Goal: Task Accomplishment & Management: Use online tool/utility

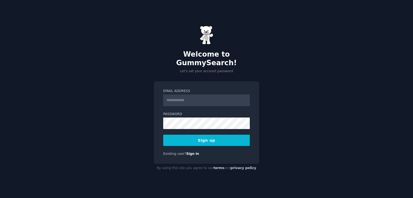
click at [183, 95] on input "Email Address" at bounding box center [206, 101] width 87 height 12
type input "**********"
click at [202, 136] on button "Sign up" at bounding box center [206, 140] width 87 height 11
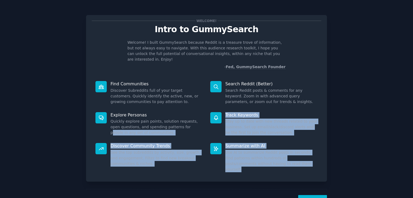
scroll to position [12, 0]
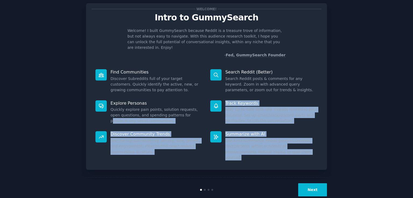
click at [305, 184] on button "Next" at bounding box center [312, 190] width 29 height 13
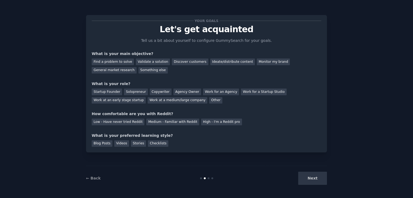
click at [318, 181] on div "Next" at bounding box center [287, 178] width 80 height 13
click at [120, 64] on div "Find a problem to solve" at bounding box center [113, 62] width 42 height 7
click at [105, 94] on div "Startup Founder" at bounding box center [107, 92] width 30 height 7
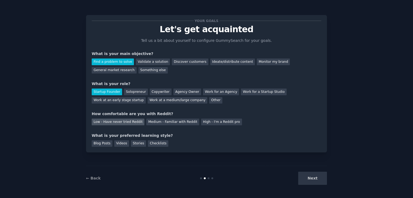
click at [123, 123] on div "Low - Have never tried Reddit" at bounding box center [118, 122] width 53 height 7
click at [150, 143] on div "Checklists" at bounding box center [158, 144] width 20 height 7
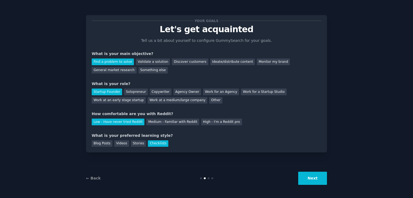
click at [314, 179] on button "Next" at bounding box center [312, 178] width 29 height 13
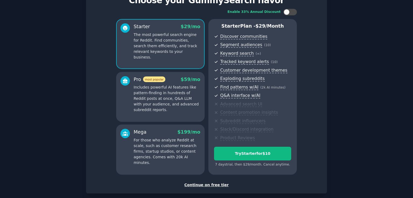
scroll to position [56, 0]
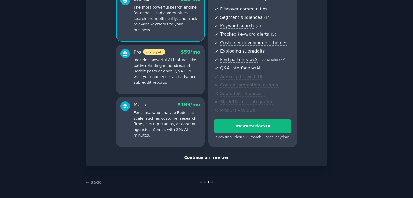
click at [212, 158] on div "Continue on free tier" at bounding box center [207, 158] width 230 height 6
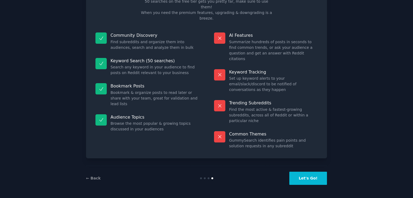
scroll to position [11, 0]
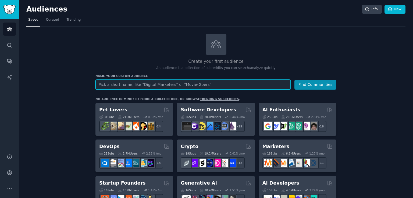
paste input "DiagnoseMe"
type input "DiagnoseMe"
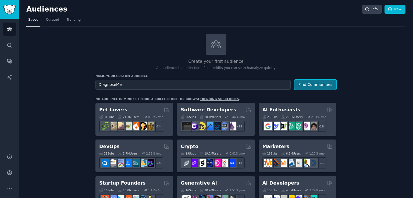
click at [311, 85] on button "Find Communities" at bounding box center [315, 85] width 42 height 10
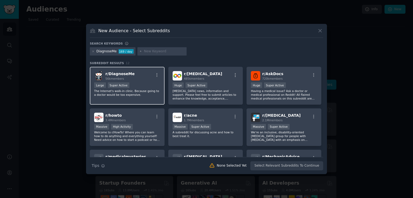
click at [119, 78] on span "56k members" at bounding box center [114, 78] width 19 height 3
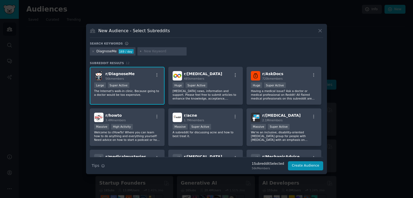
click at [120, 74] on span "r/ DiagnoseMe" at bounding box center [119, 74] width 29 height 4
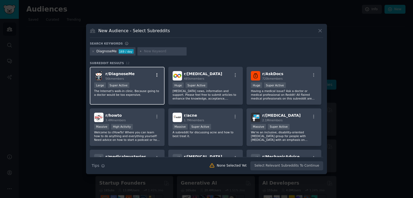
click at [157, 75] on icon "button" at bounding box center [157, 75] width 5 height 5
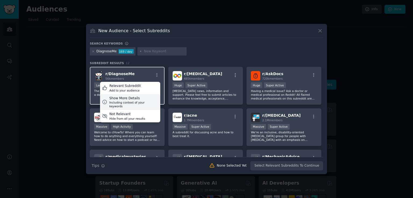
click at [124, 97] on div "Show More Details" at bounding box center [133, 98] width 49 height 5
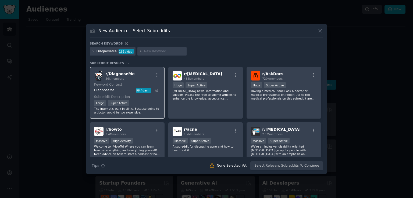
click at [116, 110] on p "The Internet's walk-in clinic. Because going to a doctor would be too expensive." at bounding box center [127, 111] width 66 height 8
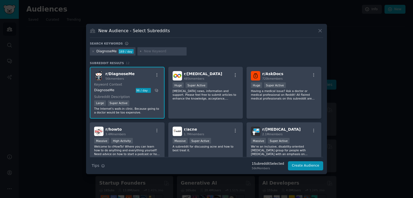
click at [102, 90] on div "DiagnoseMe" at bounding box center [114, 90] width 40 height 5
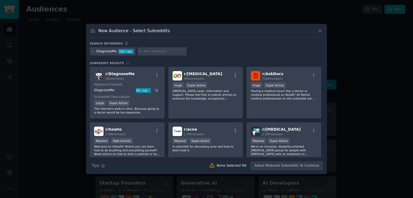
click at [97, 77] on img at bounding box center [98, 75] width 9 height 9
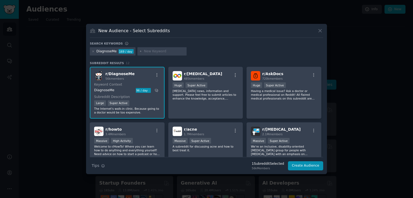
click at [97, 77] on img at bounding box center [98, 75] width 9 height 9
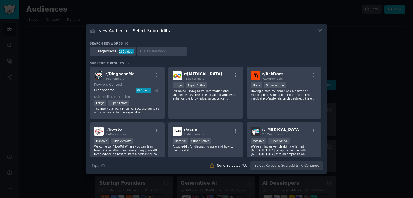
click at [97, 77] on img at bounding box center [98, 75] width 9 height 9
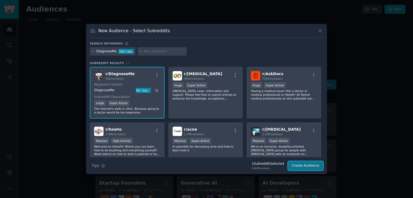
click at [309, 165] on button "Create Audience" at bounding box center [305, 166] width 35 height 9
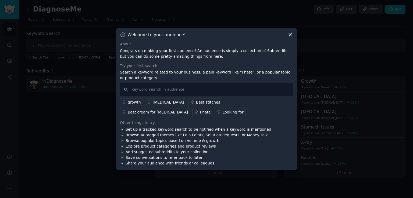
click at [292, 33] on icon at bounding box center [290, 35] width 6 height 6
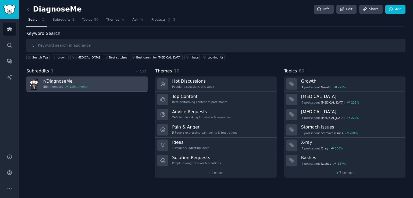
click at [37, 85] on img at bounding box center [33, 84] width 11 height 11
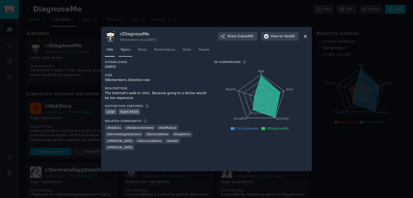
click at [123, 52] on span "Topics" at bounding box center [125, 50] width 10 height 5
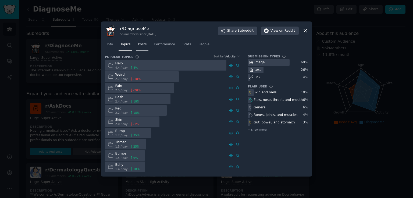
click at [141, 44] on span "Posts" at bounding box center [142, 44] width 9 height 5
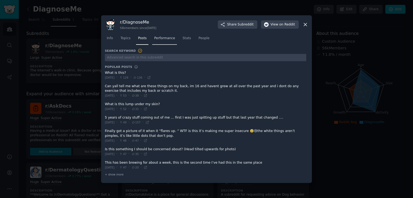
click at [164, 39] on span "Performance" at bounding box center [164, 38] width 21 height 5
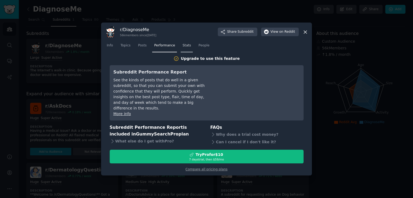
click at [184, 52] on link "Stats" at bounding box center [187, 46] width 12 height 11
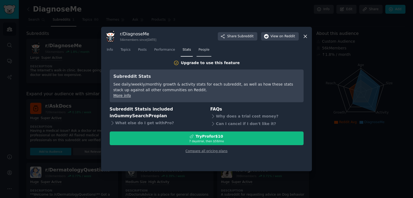
click at [198, 51] on span "People" at bounding box center [203, 50] width 11 height 5
click at [281, 55] on nav "Info Topics Posts Performance Stats People" at bounding box center [206, 51] width 203 height 11
click at [305, 38] on icon at bounding box center [305, 37] width 6 height 6
